Goal: Task Accomplishment & Management: Manage account settings

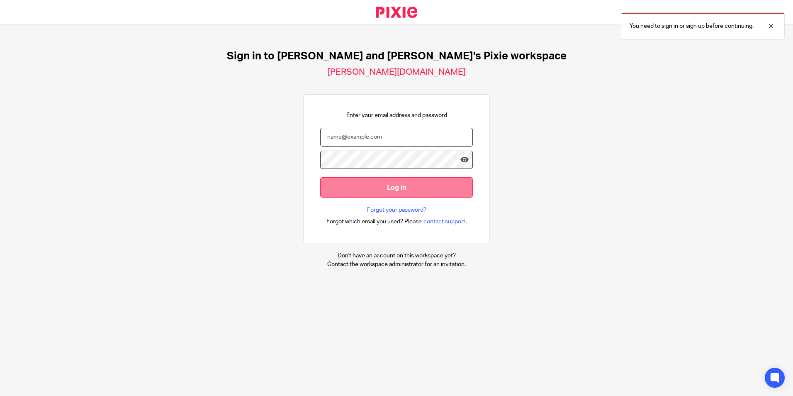
type input "natalie@boldenandlong.co.uk"
click at [369, 192] on input "Log in" at bounding box center [396, 187] width 153 height 20
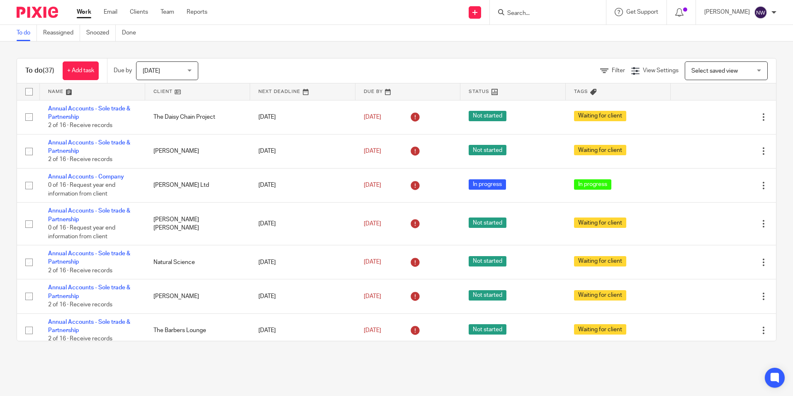
click at [532, 12] on input "Search" at bounding box center [544, 13] width 75 height 7
type input "rcc"
click at [556, 40] on link at bounding box center [575, 35] width 140 height 19
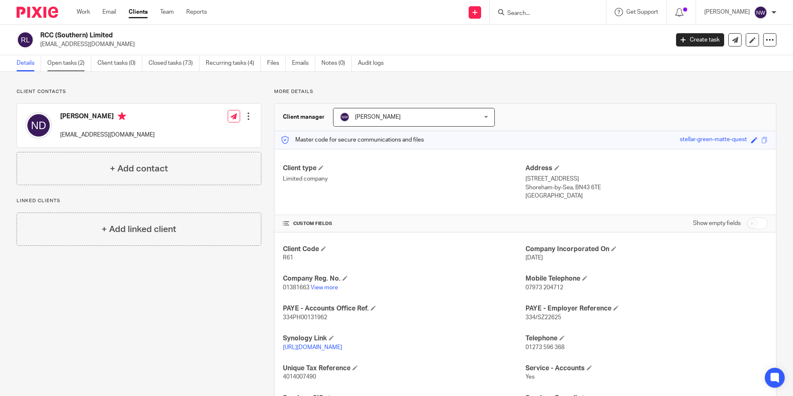
click at [75, 65] on link "Open tasks (2)" at bounding box center [69, 63] width 44 height 16
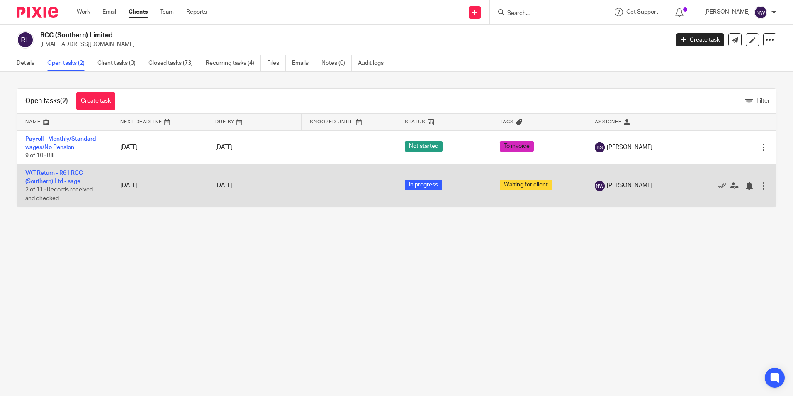
click at [48, 178] on td "VAT Return - R61 RCC (Southern) Ltd - sage 2 of 11 · Records received and check…" at bounding box center [64, 185] width 95 height 42
click at [48, 182] on link "VAT Return - R61 RCC (Southern) Ltd - sage" at bounding box center [54, 177] width 58 height 14
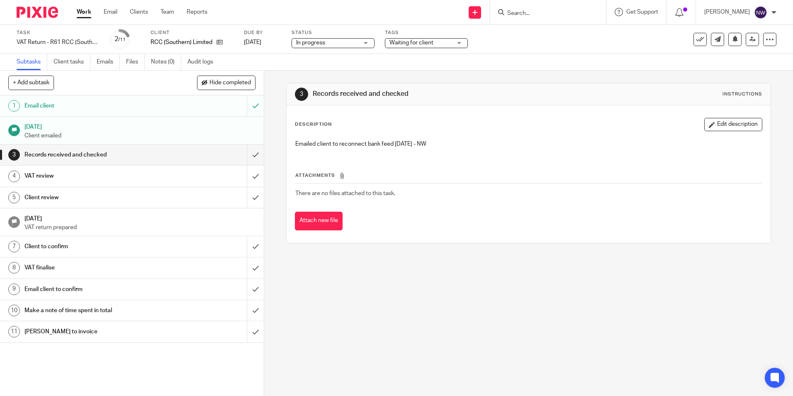
click at [440, 43] on span "Waiting for client" at bounding box center [421, 43] width 62 height 9
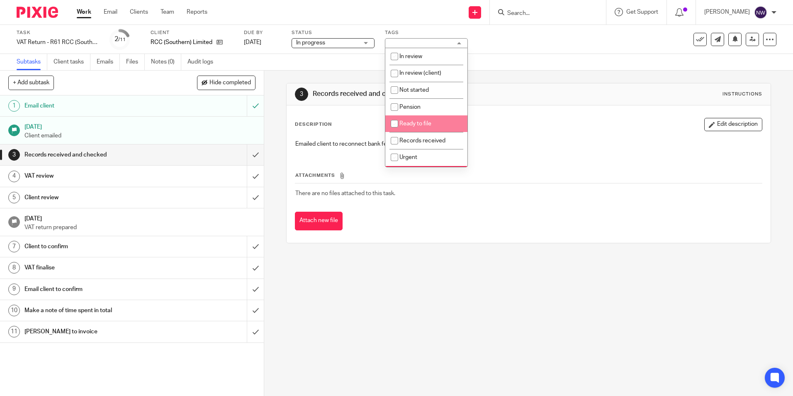
scroll to position [41, 0]
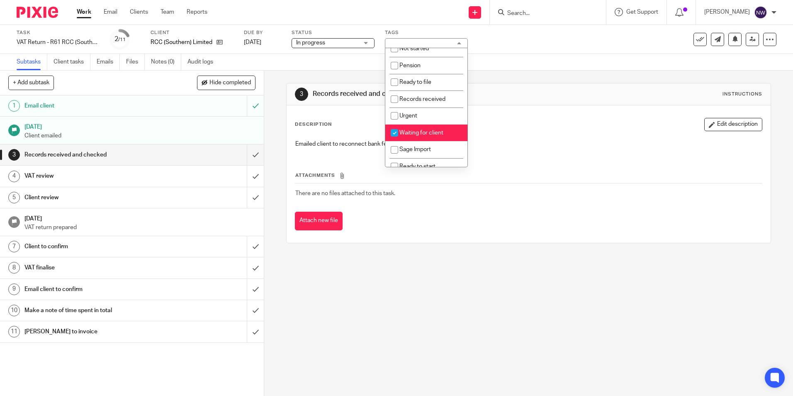
click at [417, 134] on span "Waiting for client" at bounding box center [422, 133] width 44 height 6
checkbox input "false"
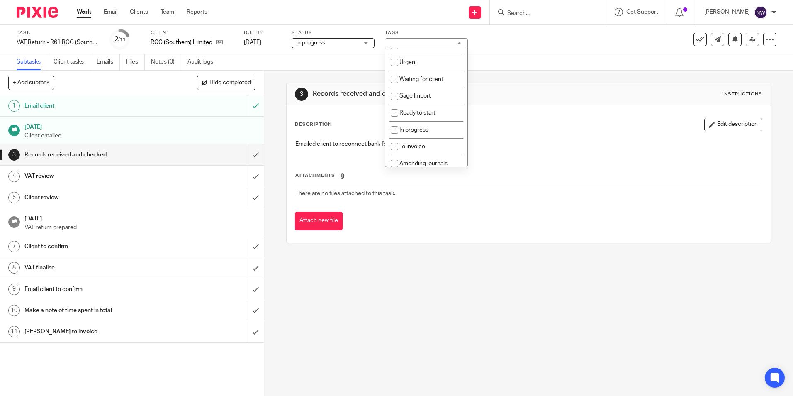
scroll to position [100, 0]
click at [409, 143] on span "To invoice" at bounding box center [413, 142] width 26 height 6
checkbox input "true"
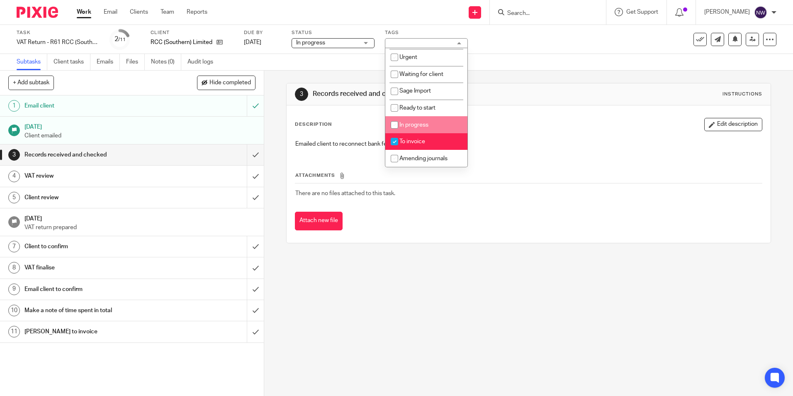
click at [542, 56] on div "Subtasks Client tasks Emails Files Notes (0) Audit logs" at bounding box center [396, 62] width 793 height 17
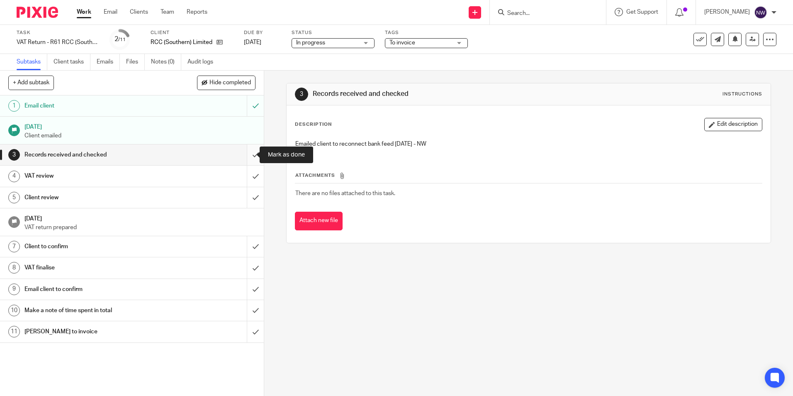
click at [248, 155] on input "submit" at bounding box center [132, 154] width 264 height 21
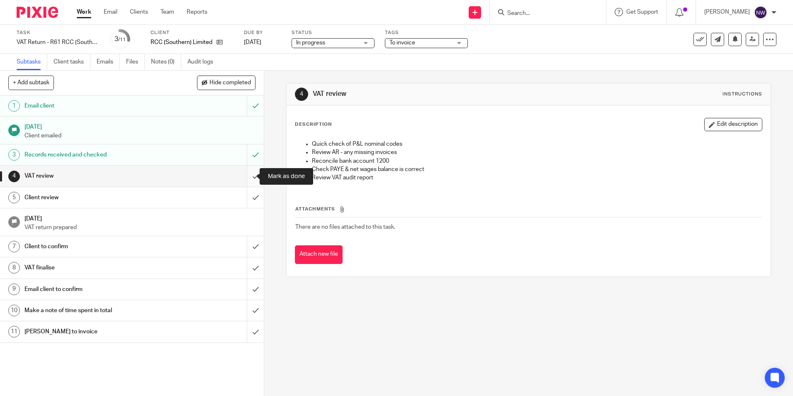
click at [251, 177] on input "submit" at bounding box center [132, 176] width 264 height 21
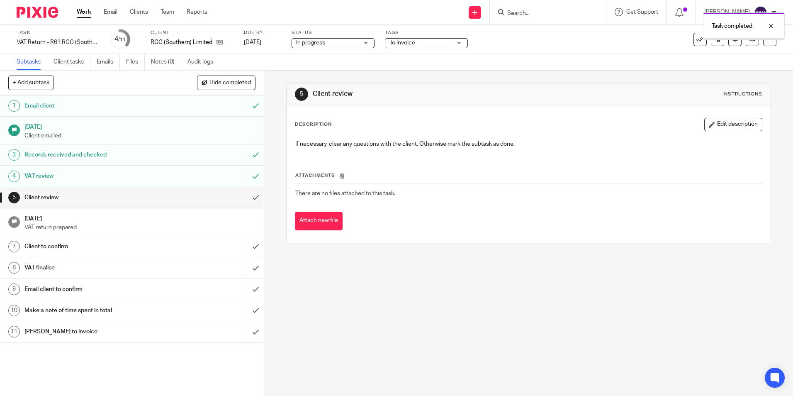
click at [246, 200] on input "submit" at bounding box center [132, 197] width 264 height 21
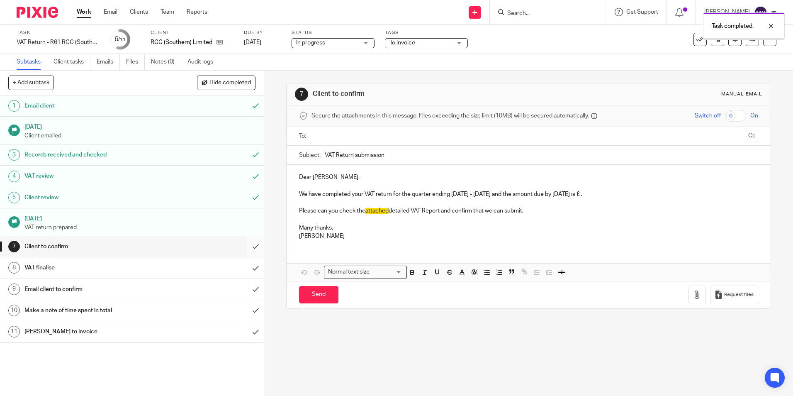
click at [247, 248] on input "submit" at bounding box center [132, 246] width 264 height 21
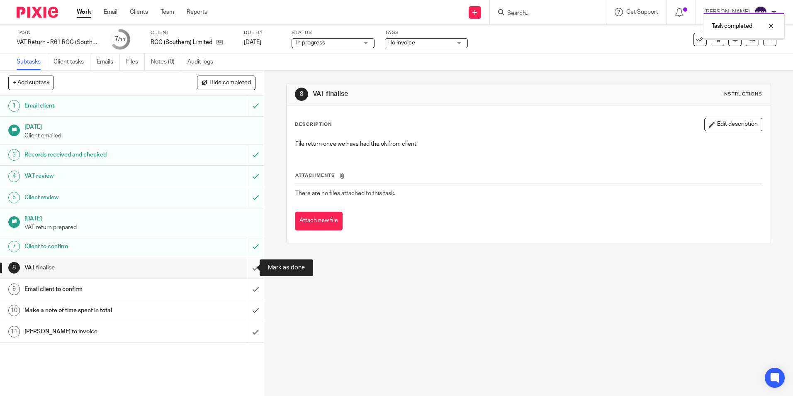
click at [245, 269] on input "submit" at bounding box center [132, 267] width 264 height 21
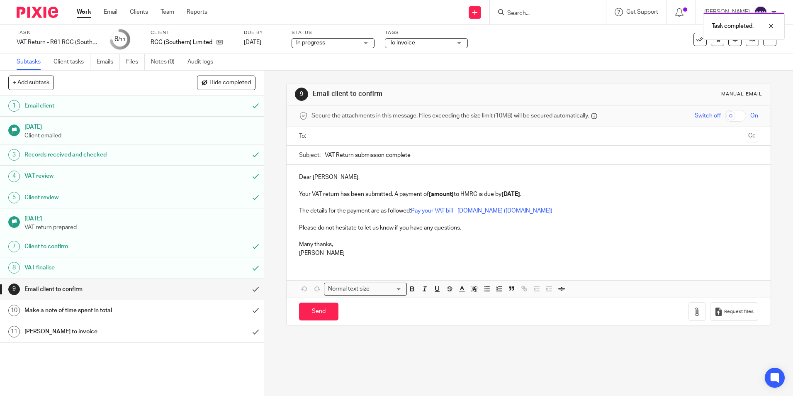
click at [378, 136] on input "text" at bounding box center [528, 137] width 428 height 10
drag, startPoint x: 454, startPoint y: 198, endPoint x: 428, endPoint y: 198, distance: 26.1
click at [428, 198] on p "Your VAT return has been submitted. A payment of [amount] to HMRC is due by 7 N…" at bounding box center [528, 196] width 459 height 8
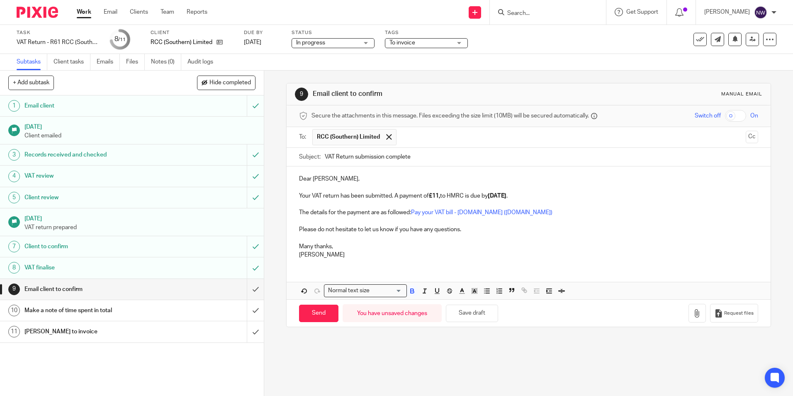
click at [441, 196] on p "Your VAT return has been submitted. A payment of £11, to HMRC is due by 7 Nov 2…" at bounding box center [528, 196] width 459 height 8
click at [689, 318] on button "button" at bounding box center [697, 313] width 17 height 19
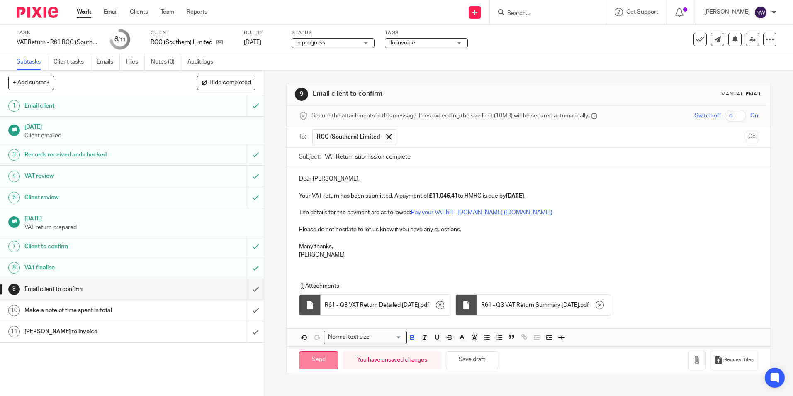
click at [317, 361] on input "Send" at bounding box center [318, 360] width 39 height 18
type input "Sent"
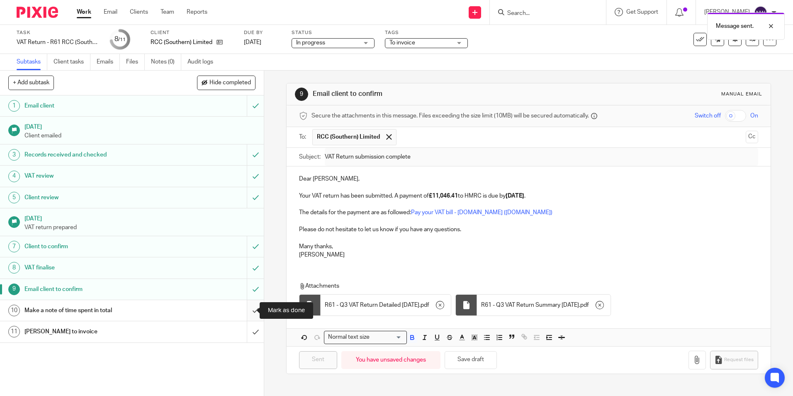
click at [245, 311] on input "submit" at bounding box center [132, 310] width 264 height 21
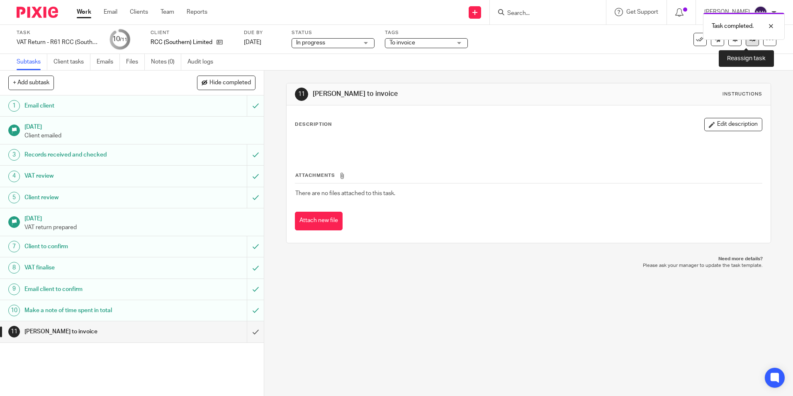
click at [750, 40] on icon at bounding box center [753, 39] width 6 height 6
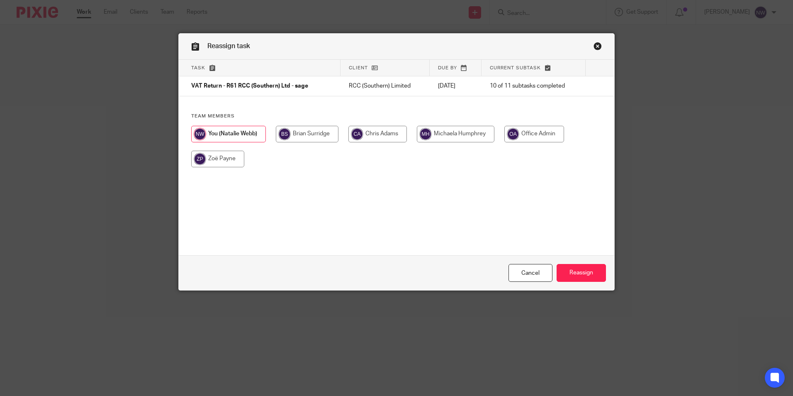
click at [324, 130] on input "radio" at bounding box center [307, 134] width 63 height 17
radio input "true"
click at [589, 273] on input "Reassign" at bounding box center [581, 273] width 49 height 18
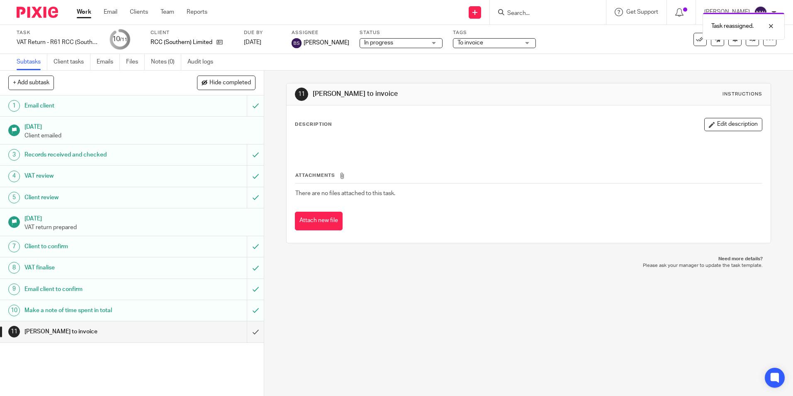
click at [534, 13] on div "Task reassigned." at bounding box center [591, 24] width 388 height 32
click at [543, 10] on div "Task reassigned." at bounding box center [591, 24] width 388 height 32
click at [82, 12] on link "Work" at bounding box center [84, 12] width 15 height 8
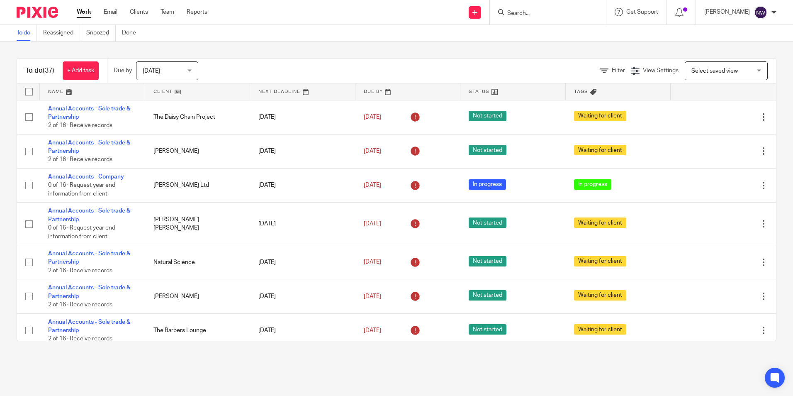
click at [530, 10] on input "Search" at bounding box center [544, 13] width 75 height 7
type input "ohh"
click at [546, 36] on link at bounding box center [556, 32] width 103 height 12
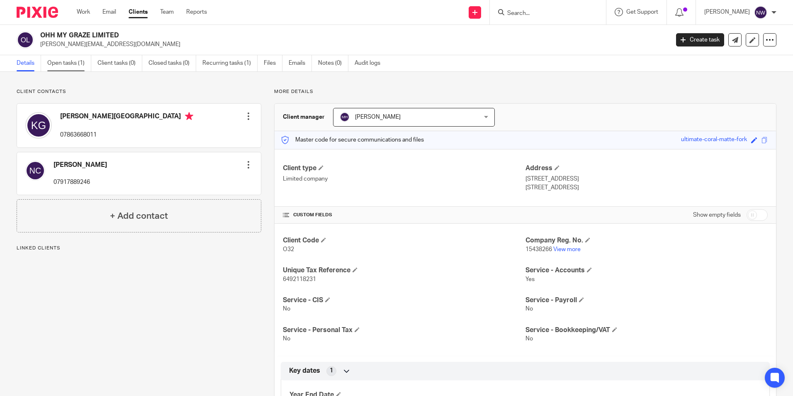
click at [78, 63] on link "Open tasks (1)" at bounding box center [69, 63] width 44 height 16
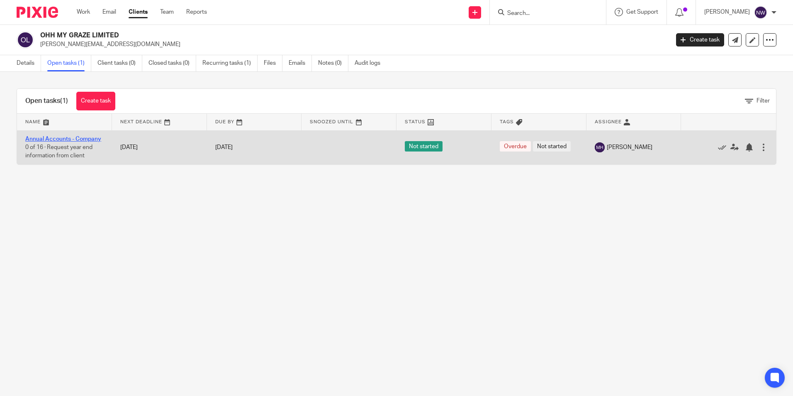
click at [63, 138] on link "Annual Accounts - Company" at bounding box center [63, 139] width 76 height 6
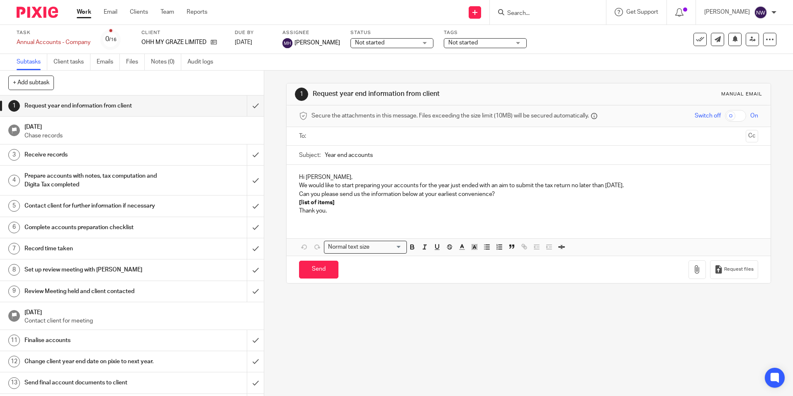
click at [407, 43] on span "Not started" at bounding box center [386, 43] width 62 height 9
click at [396, 76] on li "In progress" at bounding box center [399, 73] width 82 height 17
click at [486, 46] on span "Not started" at bounding box center [479, 43] width 62 height 9
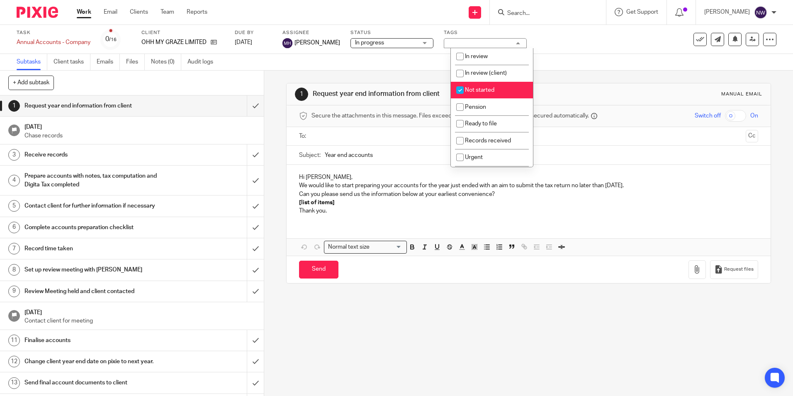
click at [478, 93] on span "Not started" at bounding box center [479, 90] width 29 height 6
checkbox input "false"
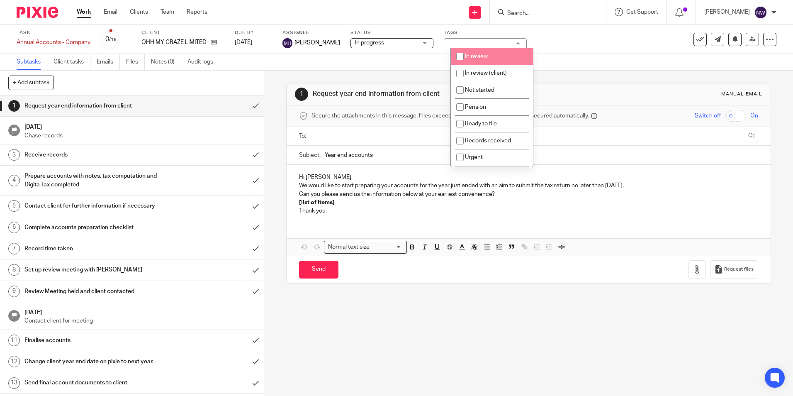
click at [474, 57] on span "In review" at bounding box center [476, 57] width 23 height 6
checkbox input "true"
click at [578, 51] on div "Task Annual Accounts - Company Save Annual Accounts - Company 0 /16 Client OHH …" at bounding box center [396, 39] width 793 height 29
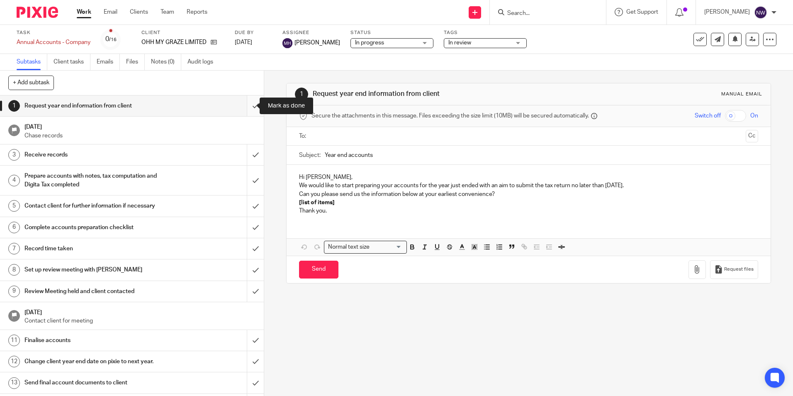
click at [249, 109] on input "submit" at bounding box center [132, 105] width 264 height 21
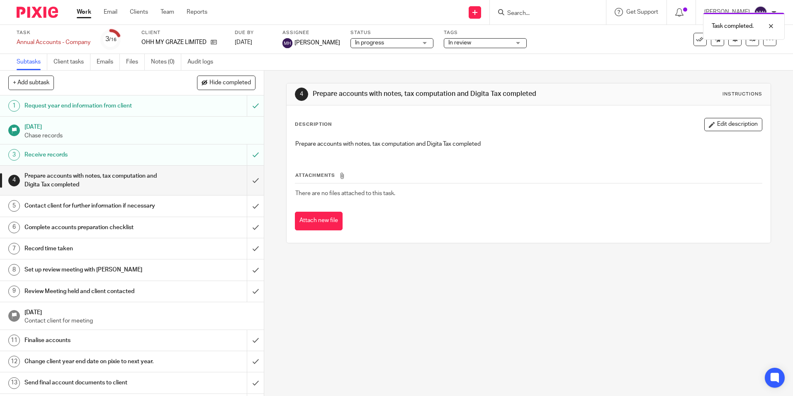
click at [167, 157] on div "Receive records" at bounding box center [131, 155] width 214 height 12
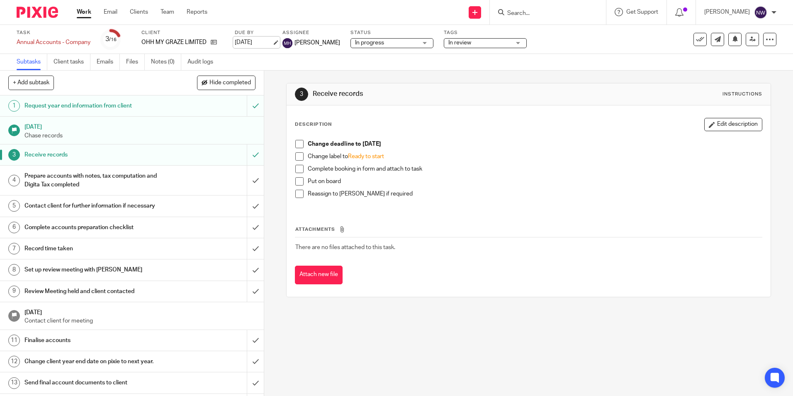
click at [249, 44] on link "10 Jul 2025" at bounding box center [253, 42] width 37 height 9
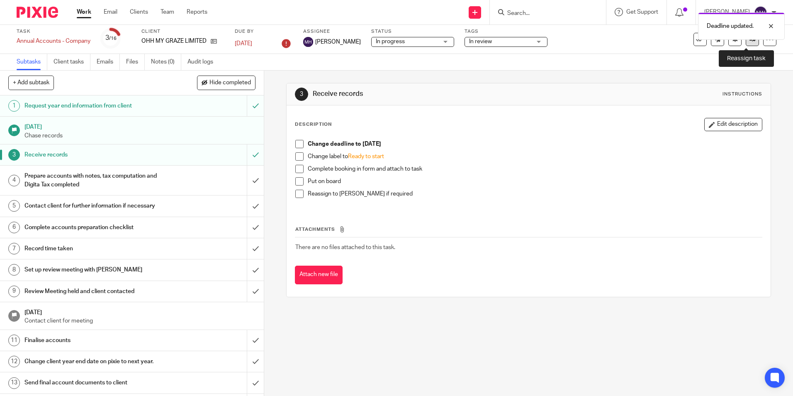
click at [750, 42] on icon at bounding box center [753, 39] width 6 height 6
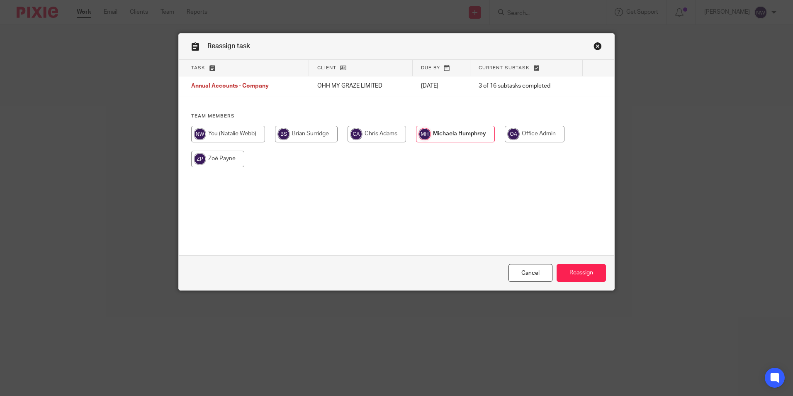
click at [312, 137] on input "radio" at bounding box center [306, 134] width 63 height 17
radio input "true"
click at [571, 273] on input "Reassign" at bounding box center [581, 273] width 49 height 18
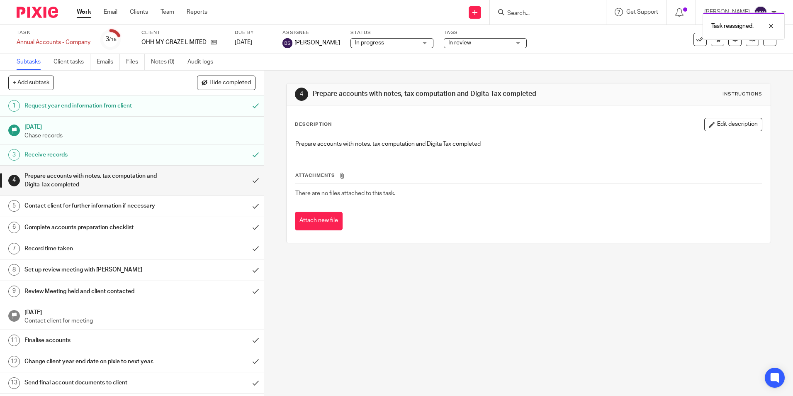
click at [144, 156] on h1 "Receive records" at bounding box center [95, 155] width 143 height 12
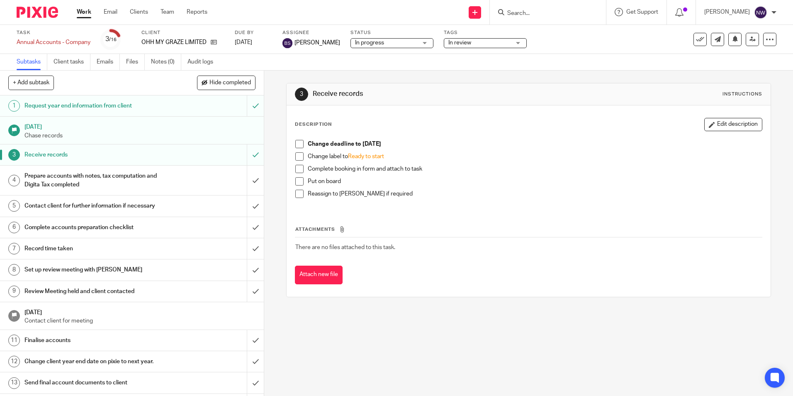
click at [297, 146] on span at bounding box center [299, 144] width 8 height 8
click at [300, 156] on span at bounding box center [299, 156] width 8 height 8
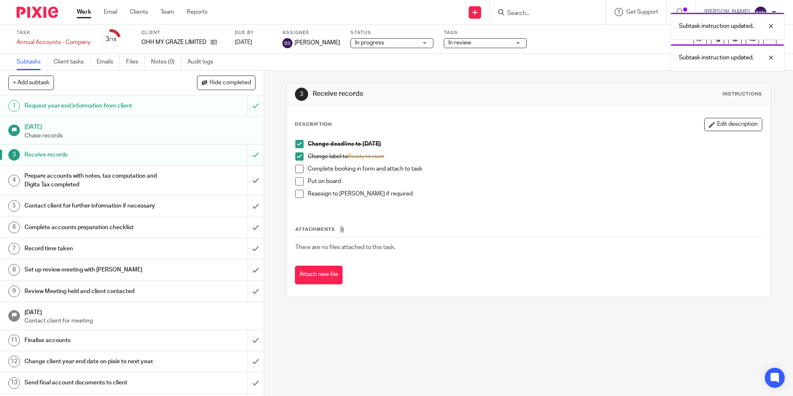
click at [297, 181] on span at bounding box center [299, 181] width 8 height 8
click at [297, 195] on span at bounding box center [299, 194] width 8 height 8
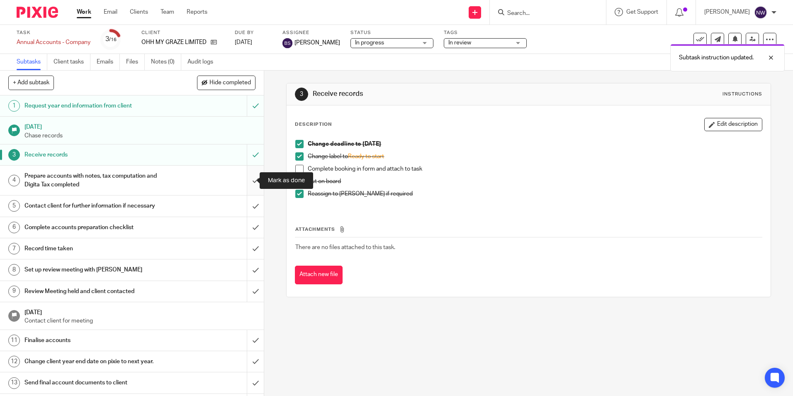
click at [247, 181] on input "submit" at bounding box center [132, 180] width 264 height 29
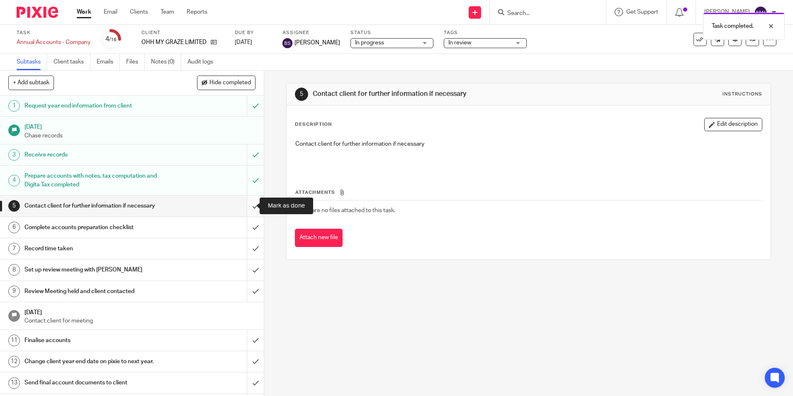
click at [245, 211] on input "submit" at bounding box center [132, 205] width 264 height 21
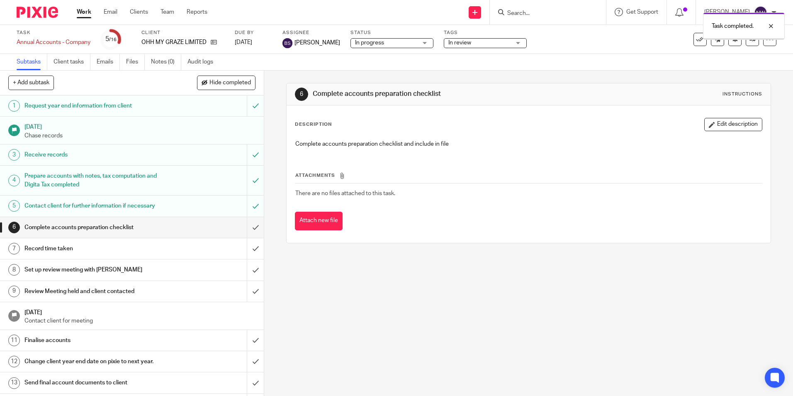
click at [247, 230] on input "submit" at bounding box center [132, 227] width 264 height 21
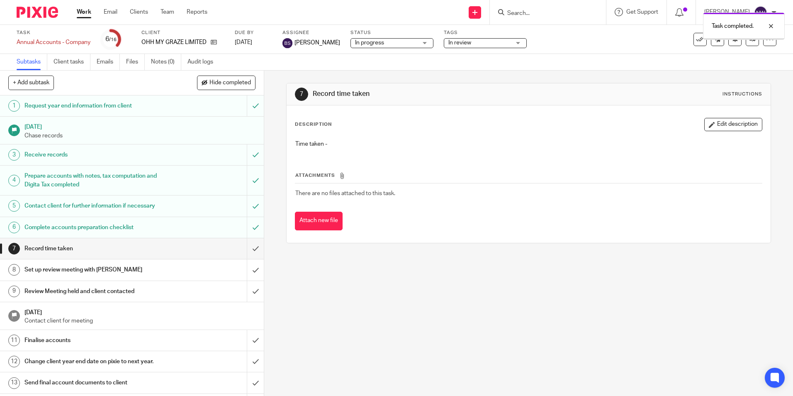
click at [245, 249] on input "submit" at bounding box center [132, 248] width 264 height 21
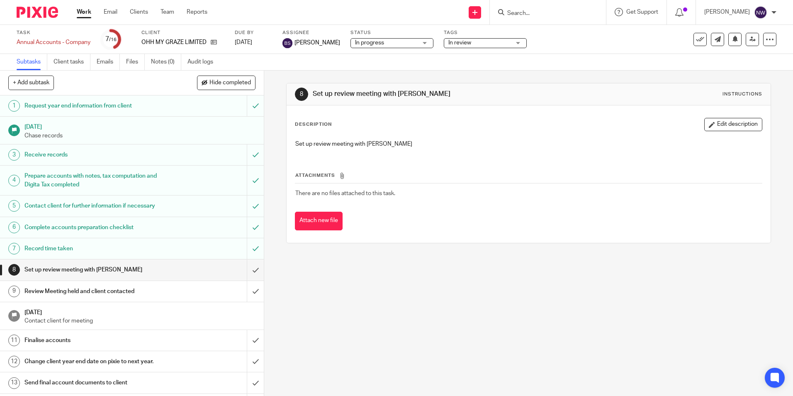
click at [80, 12] on link "Work" at bounding box center [84, 12] width 15 height 8
